Goal: Task Accomplishment & Management: Manage account settings

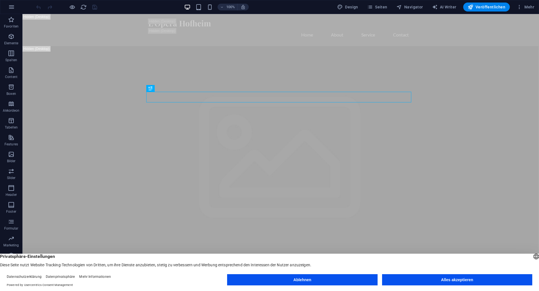
click at [415, 275] on button "Alles akzeptieren" at bounding box center [457, 279] width 150 height 11
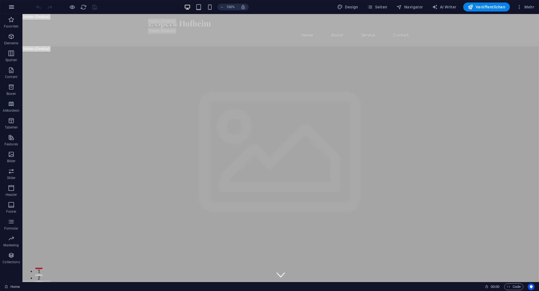
click at [10, 9] on icon "button" at bounding box center [11, 7] width 7 height 7
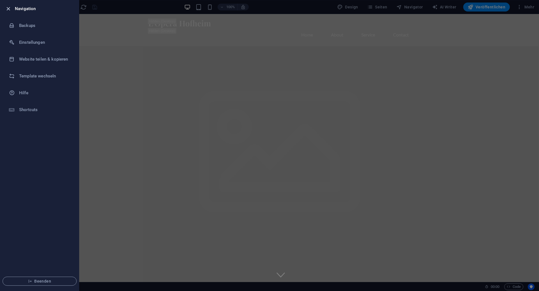
click at [8, 8] on icon "button" at bounding box center [8, 9] width 6 height 6
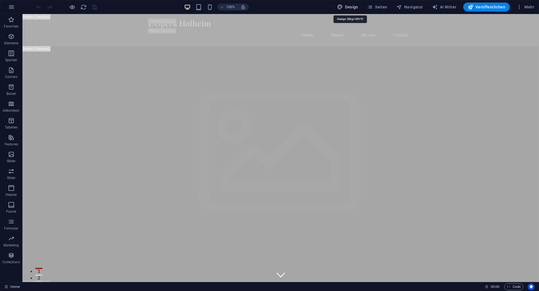
click at [354, 5] on span "Design" at bounding box center [347, 7] width 21 height 6
select select "px"
select select "200"
select select "px"
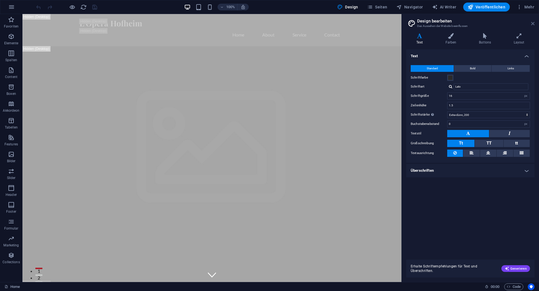
click at [532, 23] on icon at bounding box center [532, 23] width 3 height 4
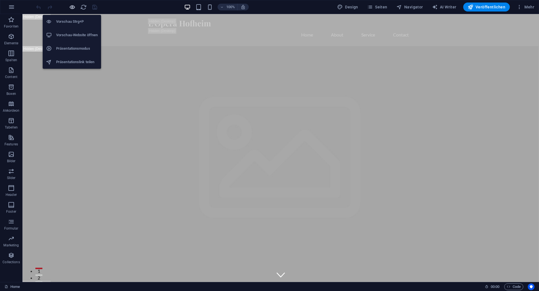
click at [70, 8] on icon "button" at bounding box center [72, 7] width 6 height 6
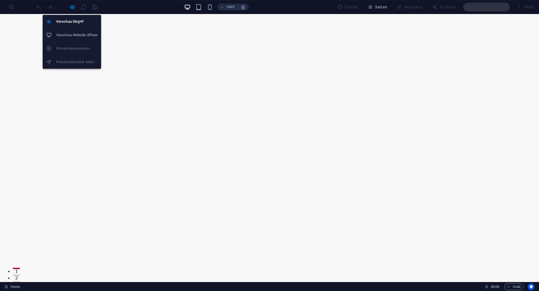
click at [75, 35] on h6 "Vorschau-Website öffnen" at bounding box center [77, 35] width 42 height 7
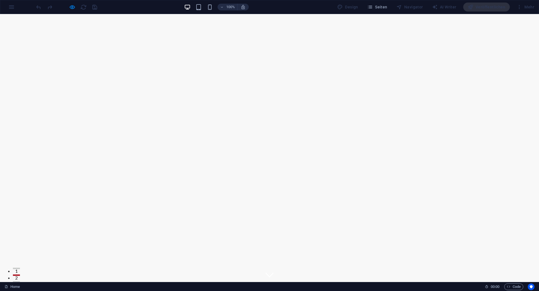
click at [7, 6] on div "100% Design Seiten Navigator AI Writer Veröffentlichen Mehr" at bounding box center [269, 6] width 538 height 13
click at [523, 6] on div "Mehr" at bounding box center [525, 7] width 22 height 9
click at [15, 5] on div "100% Design Seiten Navigator AI Writer Veröffentlichen Mehr" at bounding box center [269, 6] width 538 height 13
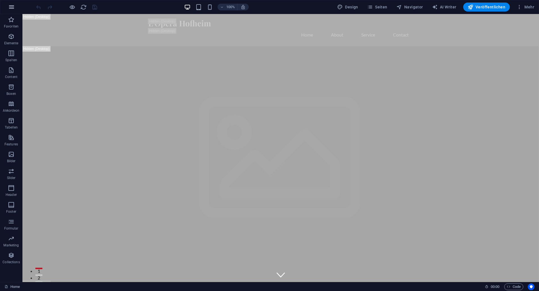
click at [11, 10] on button "button" at bounding box center [11, 6] width 13 height 13
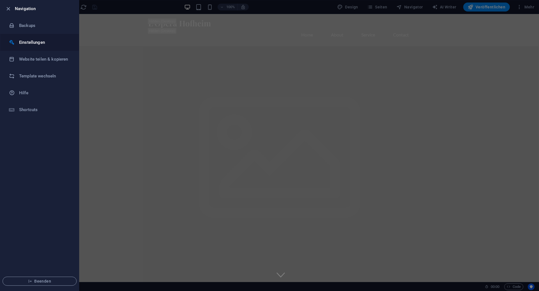
click at [34, 41] on h6 "Einstellungen" at bounding box center [45, 42] width 52 height 7
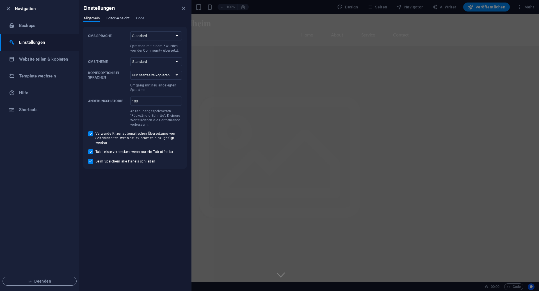
click at [120, 18] on span "Editor-Ansicht" at bounding box center [117, 19] width 23 height 8
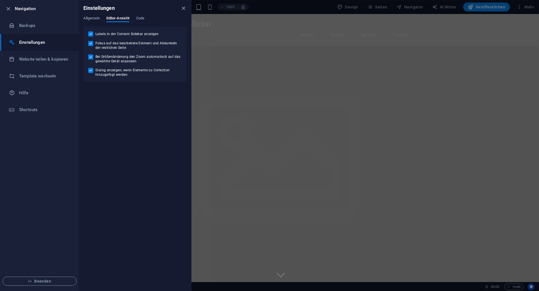
click at [95, 15] on div "Einstellungen" at bounding box center [135, 8] width 112 height 16
click at [95, 19] on span "Allgemein" at bounding box center [91, 19] width 16 height 8
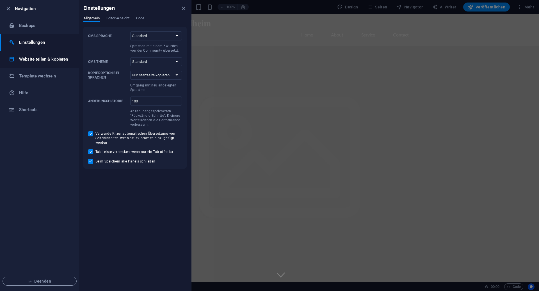
click at [33, 61] on h6 "Website teilen & kopieren" at bounding box center [45, 59] width 52 height 7
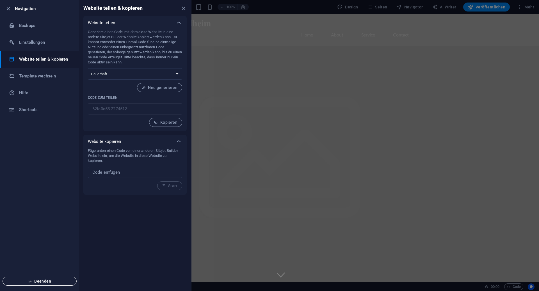
click at [40, 280] on span "Beenden" at bounding box center [39, 281] width 65 height 4
